Goal: Find specific page/section

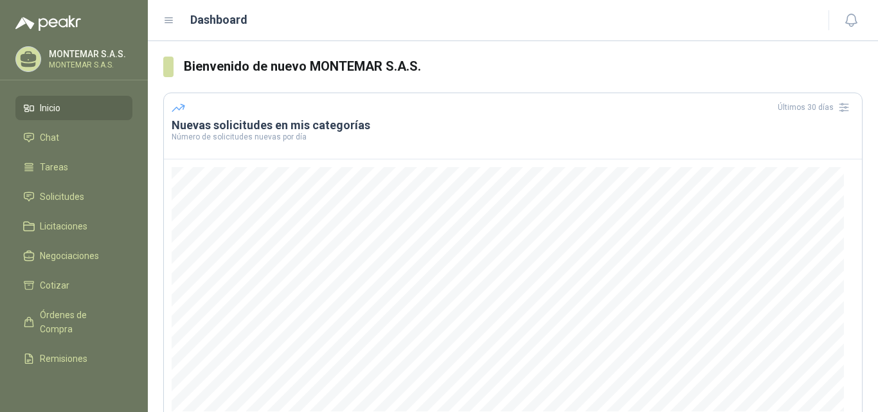
click at [55, 104] on span "Inicio" at bounding box center [50, 108] width 21 height 14
click at [53, 188] on link "Solicitudes" at bounding box center [73, 196] width 117 height 24
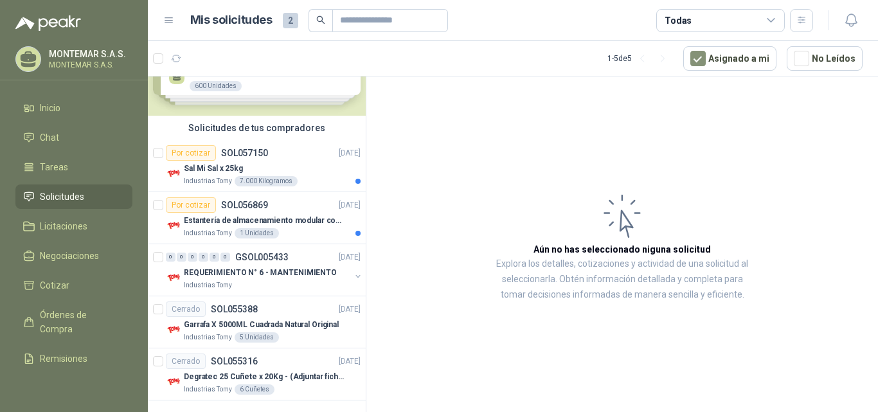
scroll to position [56, 0]
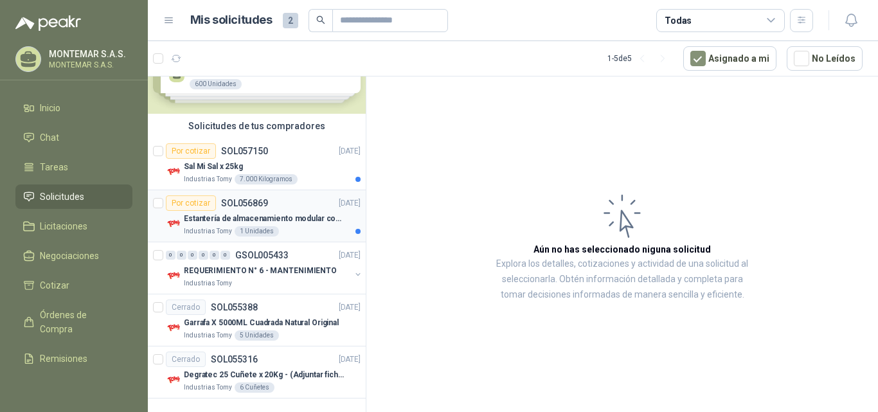
click at [306, 228] on div "Industrias Tomy 1 Unidades" at bounding box center [272, 231] width 177 height 10
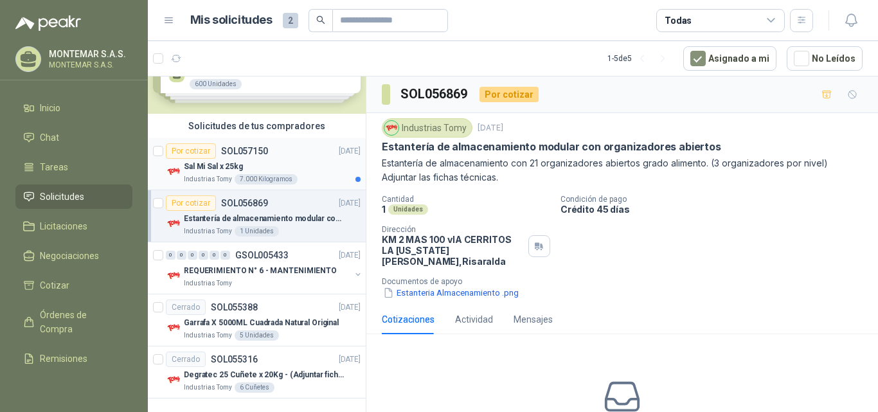
click at [312, 176] on div "Industrias Tomy 7.000 Kilogramos" at bounding box center [272, 179] width 177 height 10
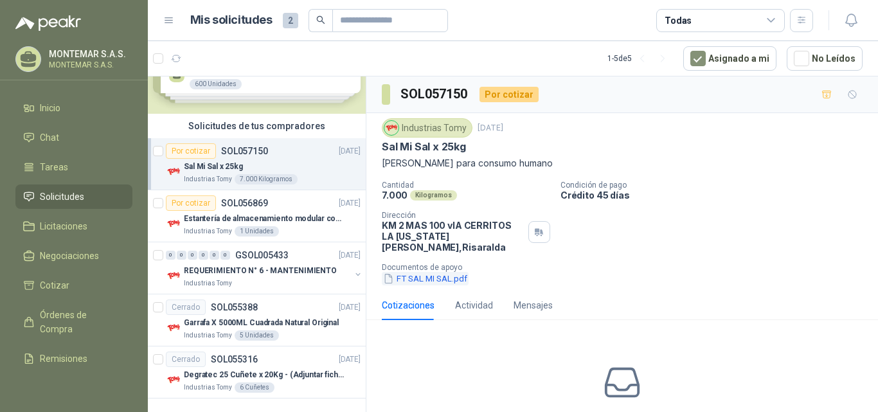
click at [443, 272] on button "FT SAL MI SAL.pdf" at bounding box center [425, 278] width 87 height 13
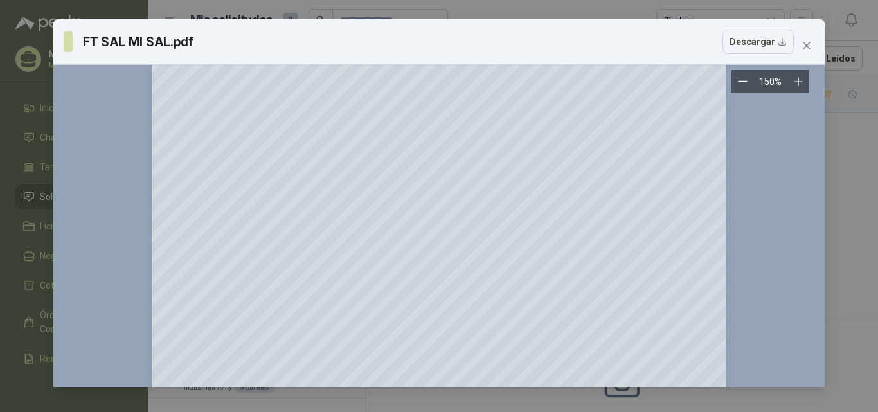
scroll to position [103, 0]
click at [807, 45] on icon "close" at bounding box center [807, 46] width 8 height 8
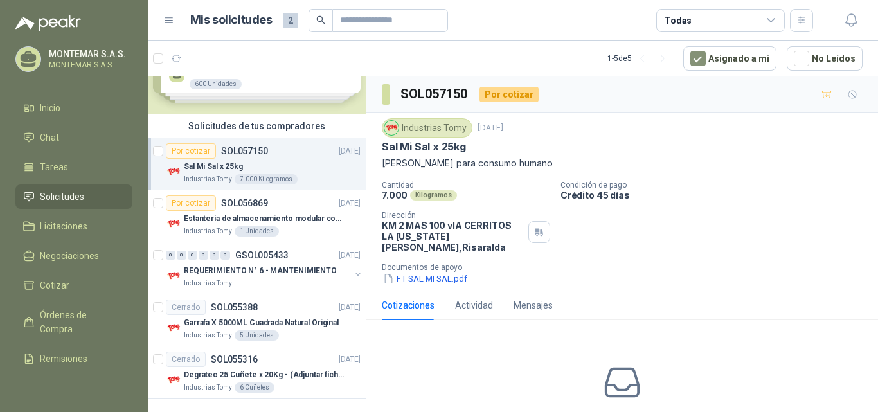
click at [73, 57] on p "MONTEMAR S.A.S." at bounding box center [89, 53] width 80 height 9
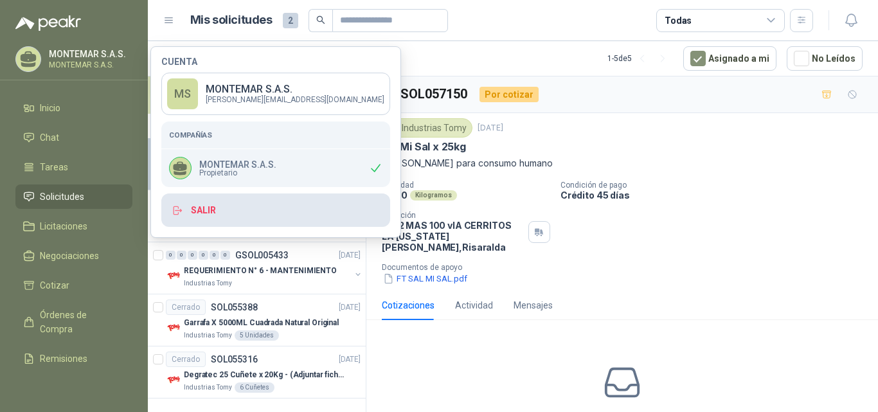
click at [202, 210] on button "Salir" at bounding box center [275, 209] width 229 height 33
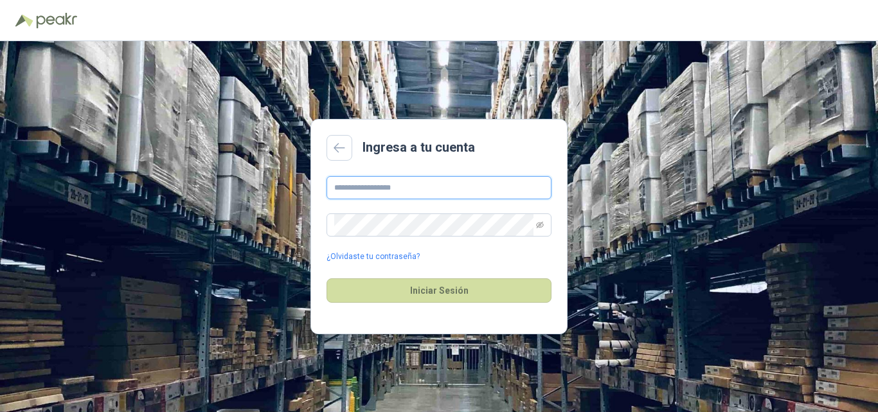
type input "**********"
